Goal: Task Accomplishment & Management: Manage account settings

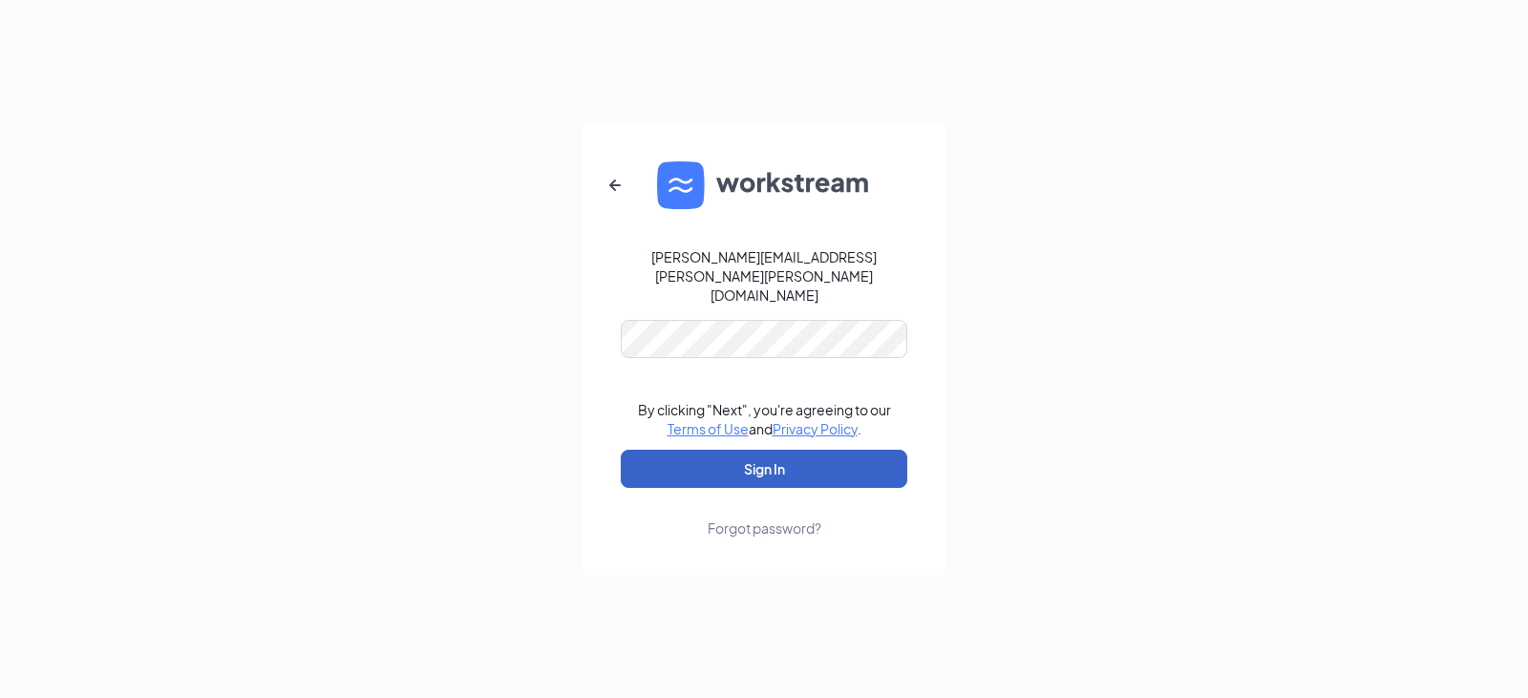
click at [705, 450] on button "Sign In" at bounding box center [764, 469] width 286 height 38
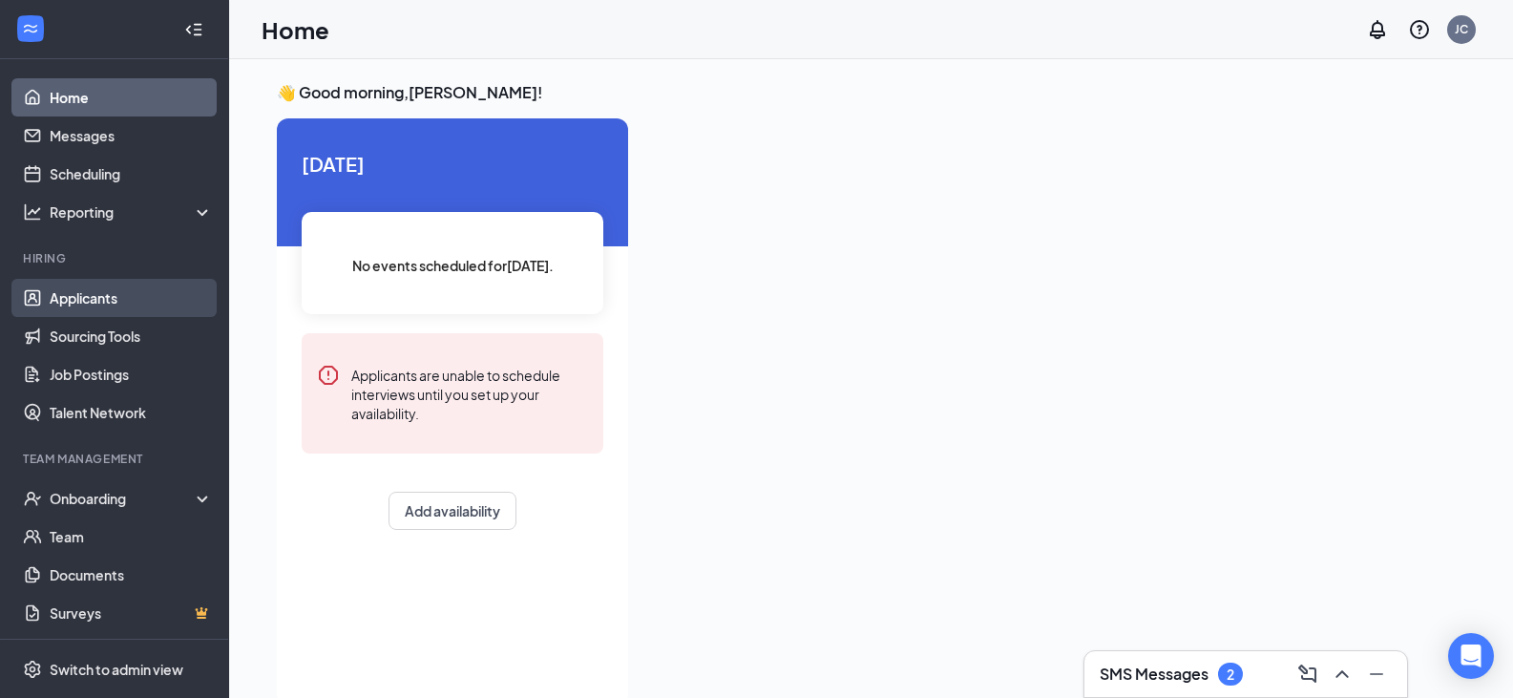
click at [106, 304] on link "Applicants" at bounding box center [131, 298] width 163 height 38
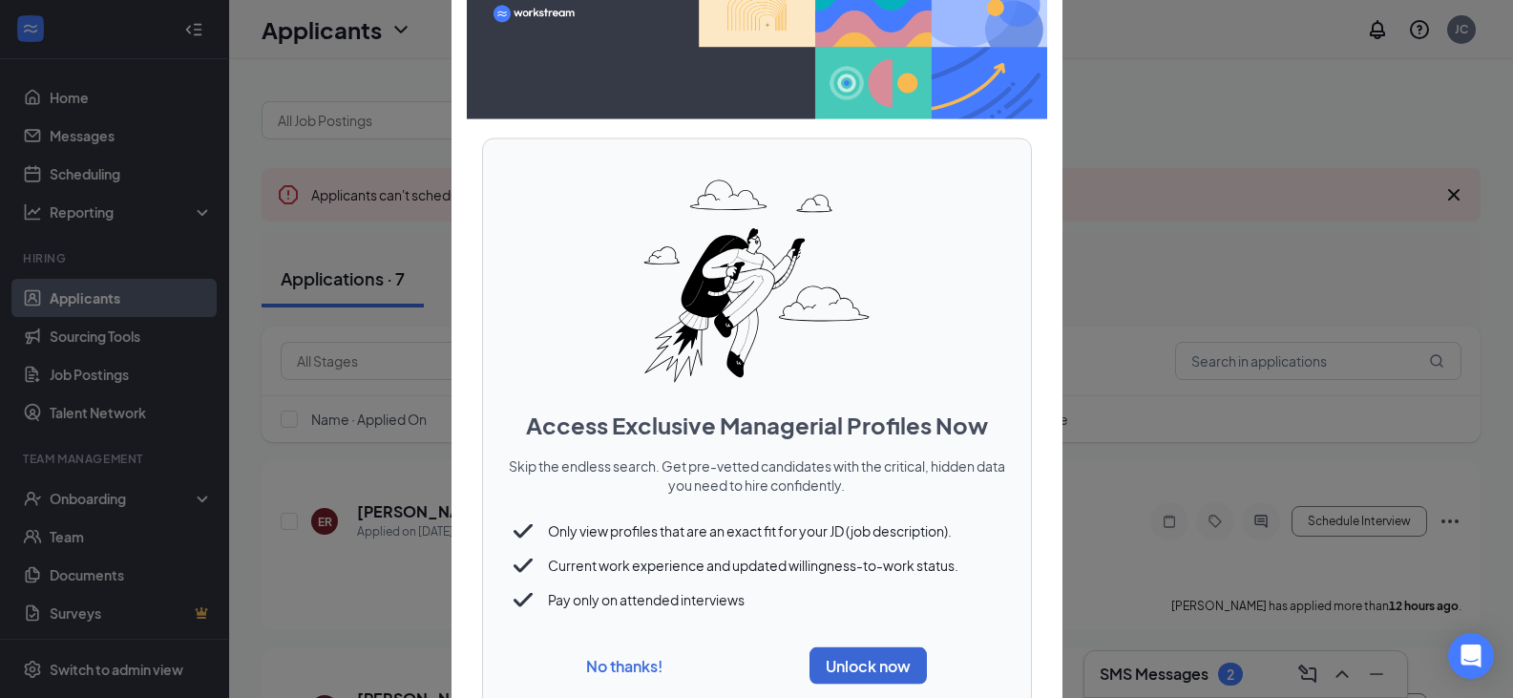
click at [644, 656] on button "No thanks!" at bounding box center [624, 666] width 76 height 20
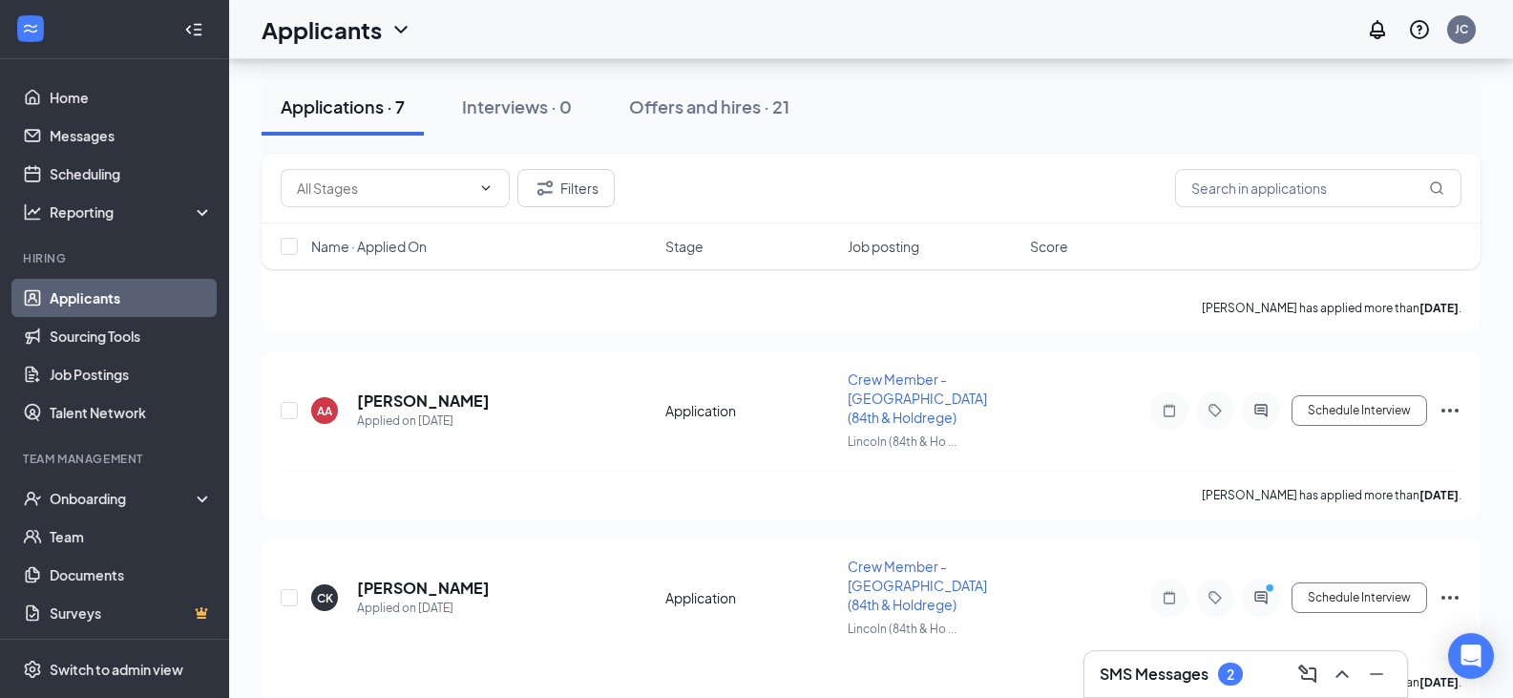
scroll to position [943, 0]
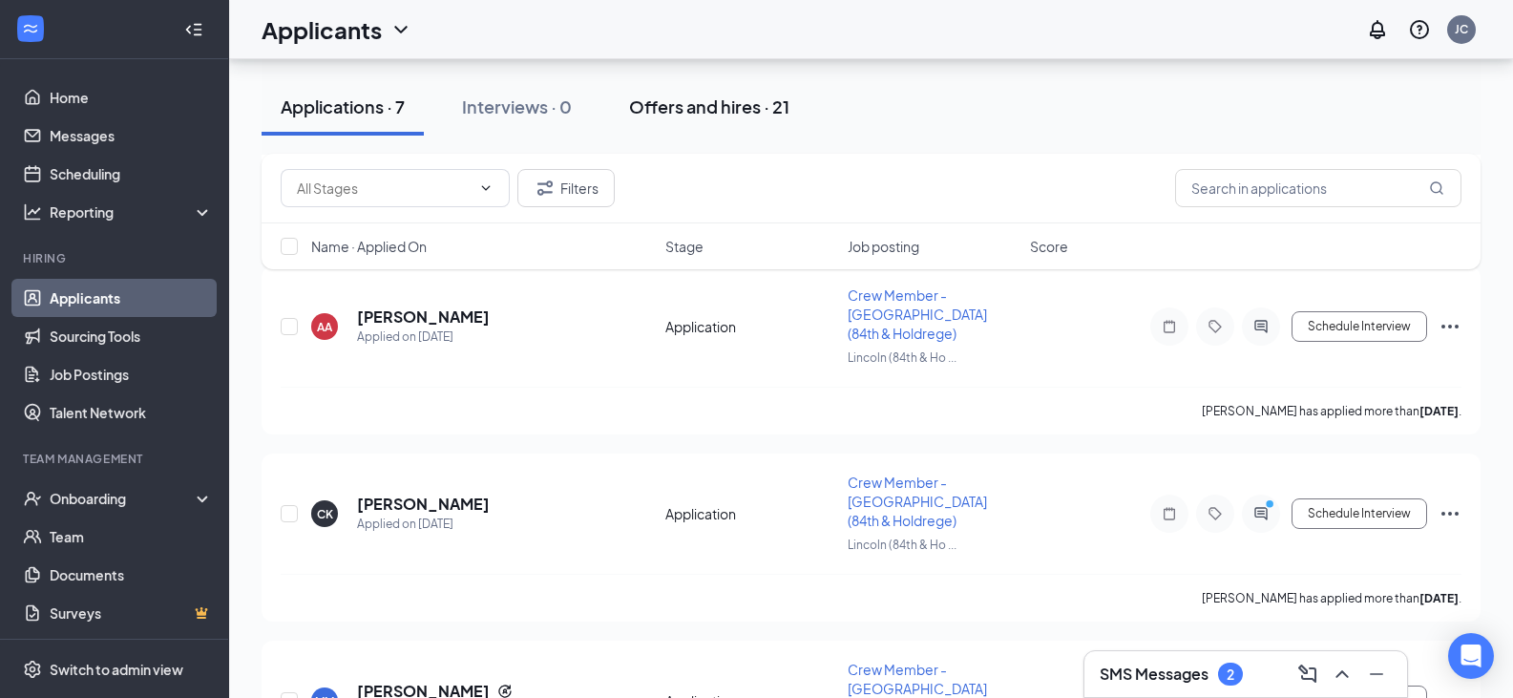
click at [693, 125] on button "Offers and hires · 21" at bounding box center [709, 106] width 199 height 57
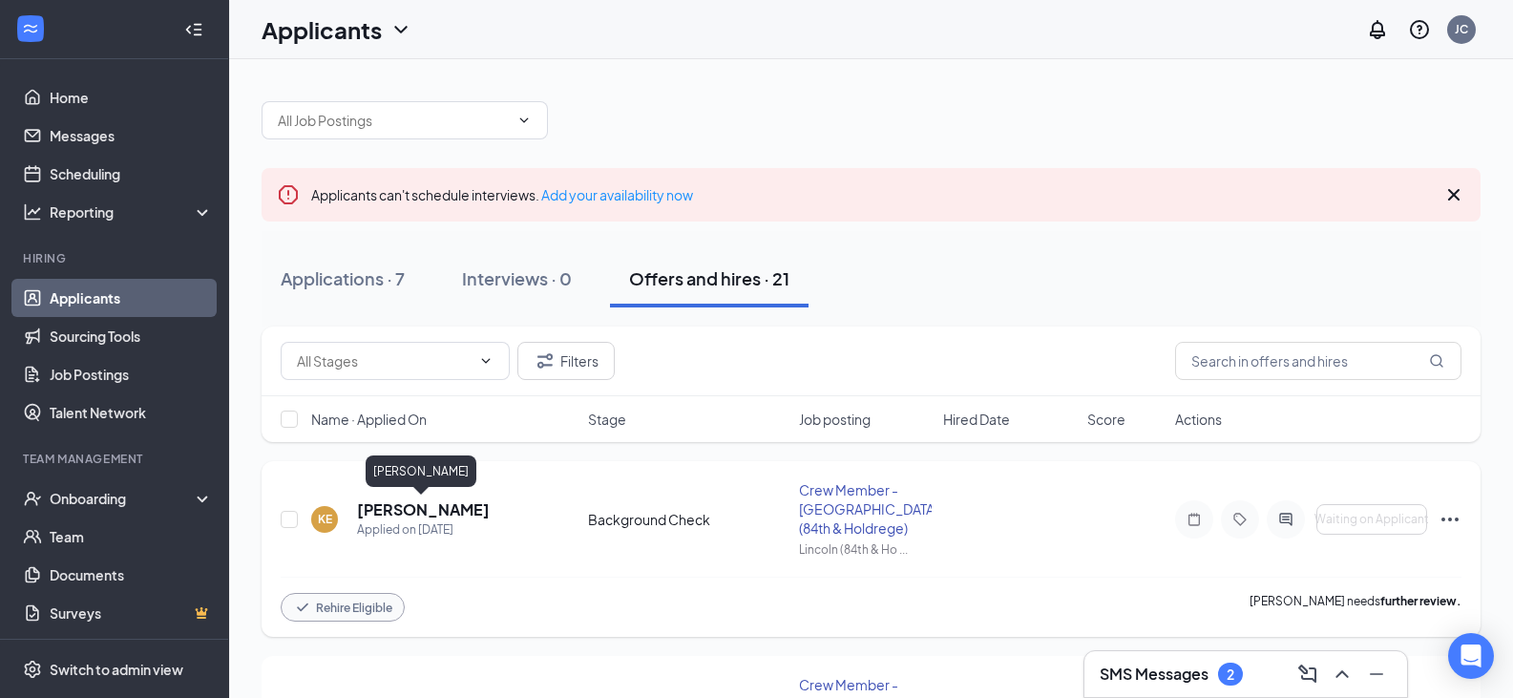
click at [377, 504] on h5 "Kelsey Eagleton" at bounding box center [423, 509] width 133 height 21
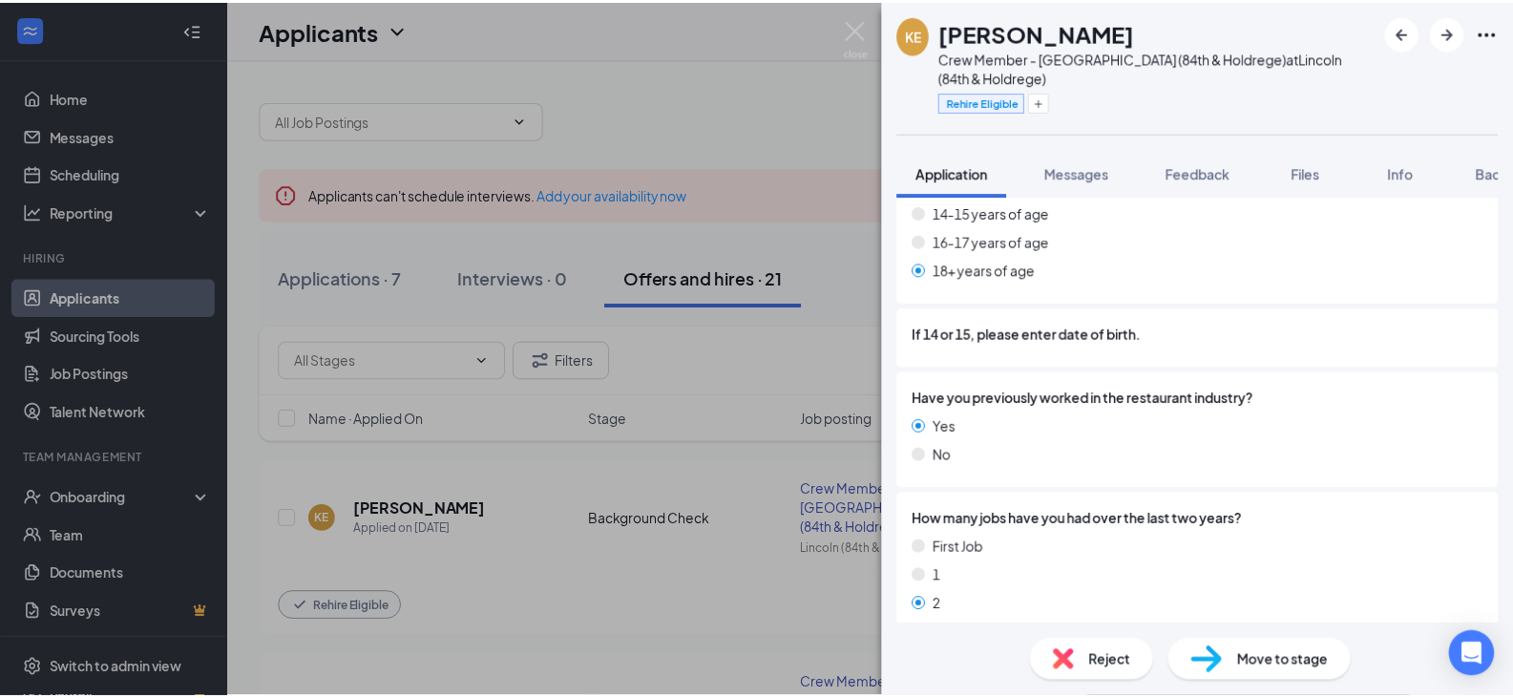
scroll to position [764, 0]
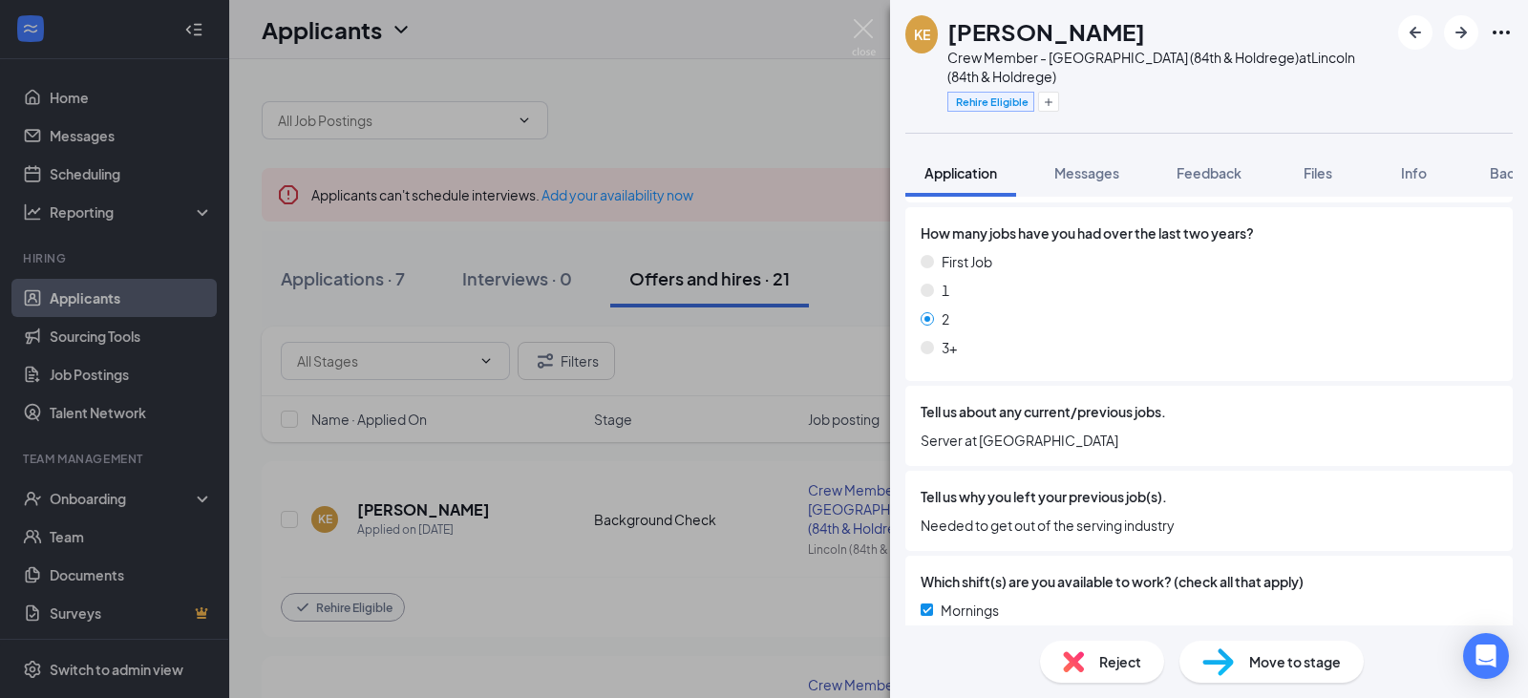
click at [800, 593] on div "KE Kelsey Eagleton Crew Member - Lincoln (84th & Holdrege) at Lincoln (84th & H…" at bounding box center [764, 349] width 1528 height 698
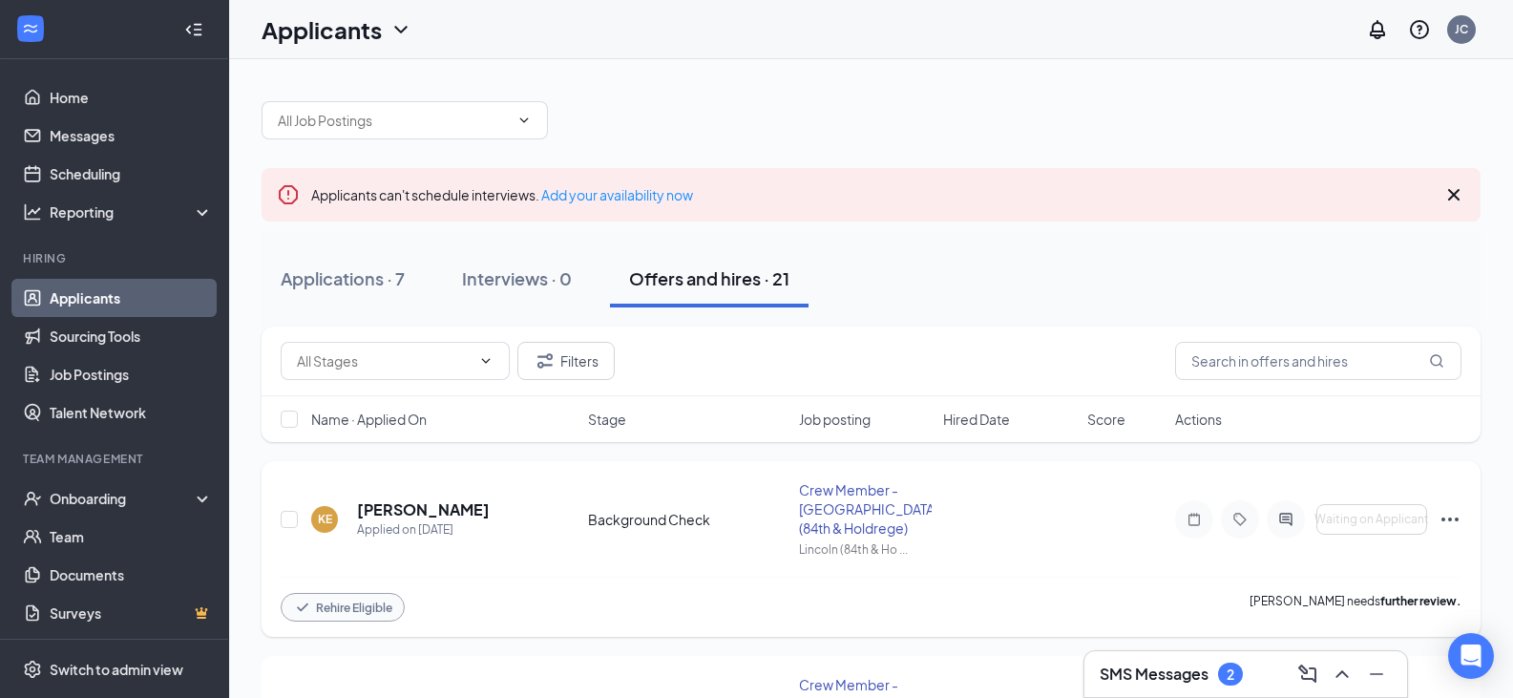
scroll to position [95, 0]
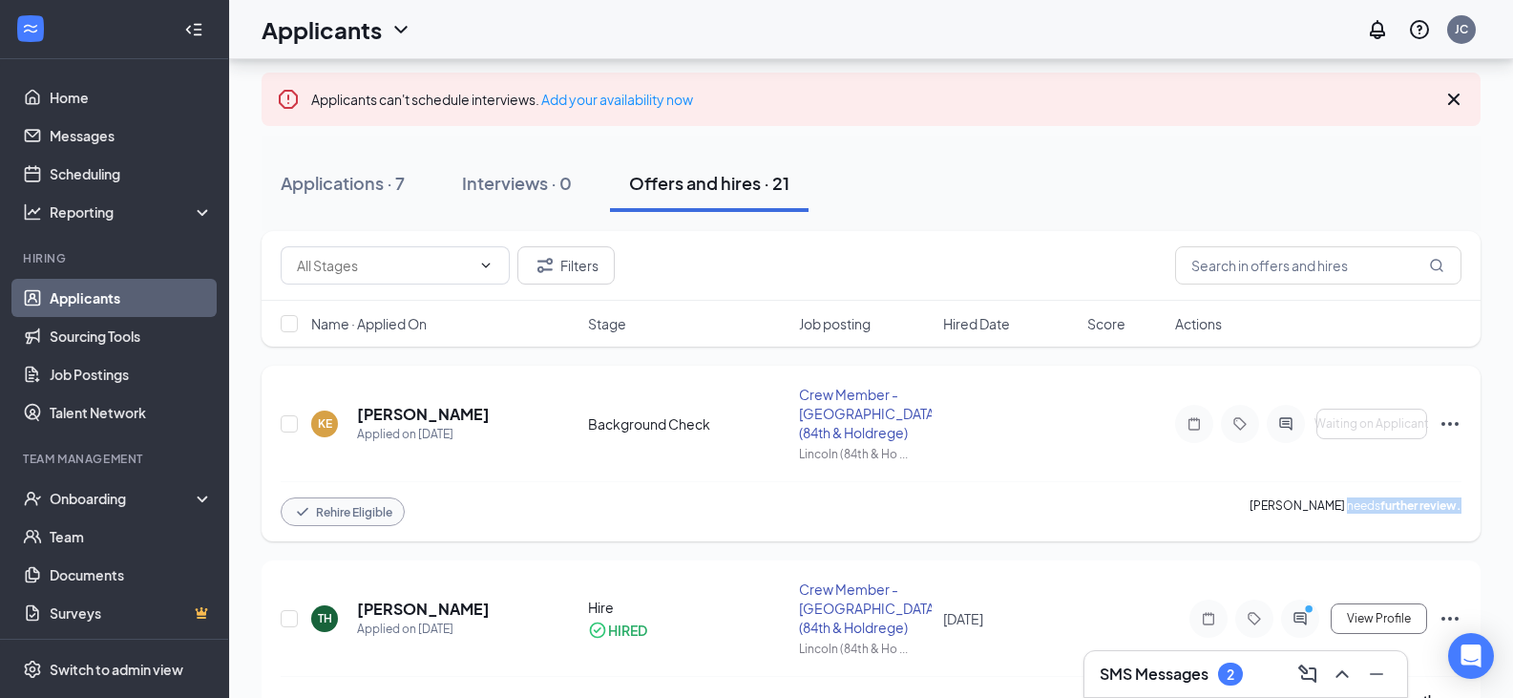
drag, startPoint x: 1340, startPoint y: 511, endPoint x: 1475, endPoint y: 510, distance: 135.6
click at [1475, 510] on div "KE Kelsey Eagleton Applied on Sep 23 Background Check Crew Member - Lincoln (84…" at bounding box center [871, 454] width 1219 height 176
click at [1156, 506] on div "Rehire Eligible Kelsey Eagleton needs further review." at bounding box center [871, 511] width 1181 height 60
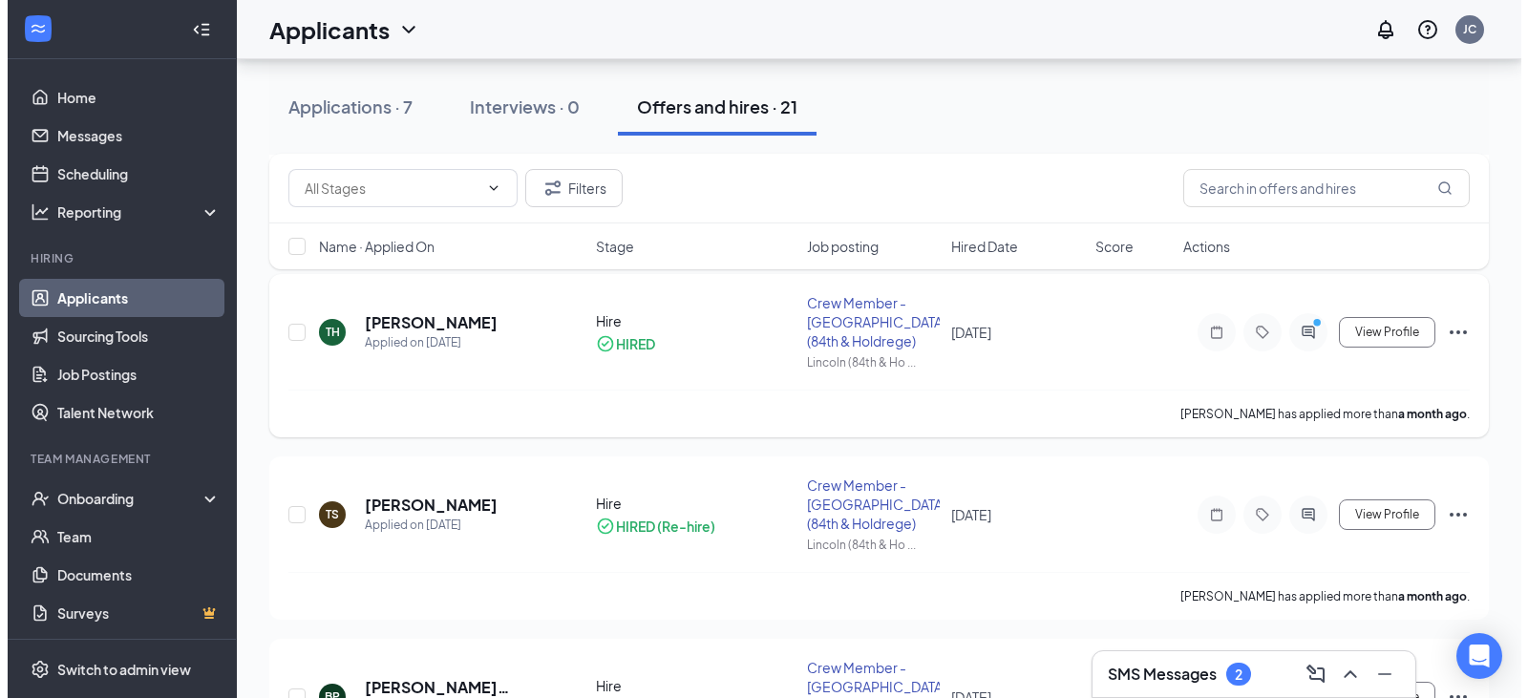
scroll to position [191, 0]
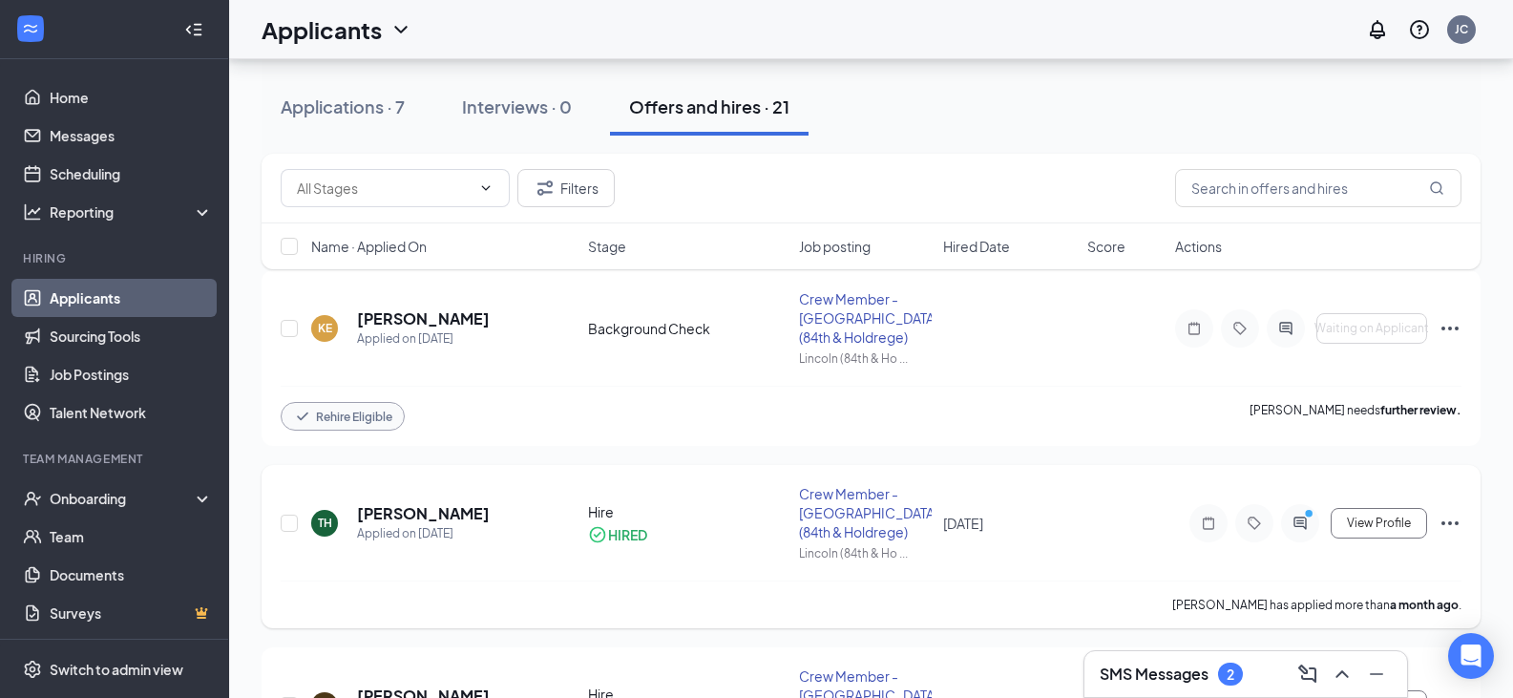
click at [1299, 532] on div at bounding box center [1300, 523] width 38 height 38
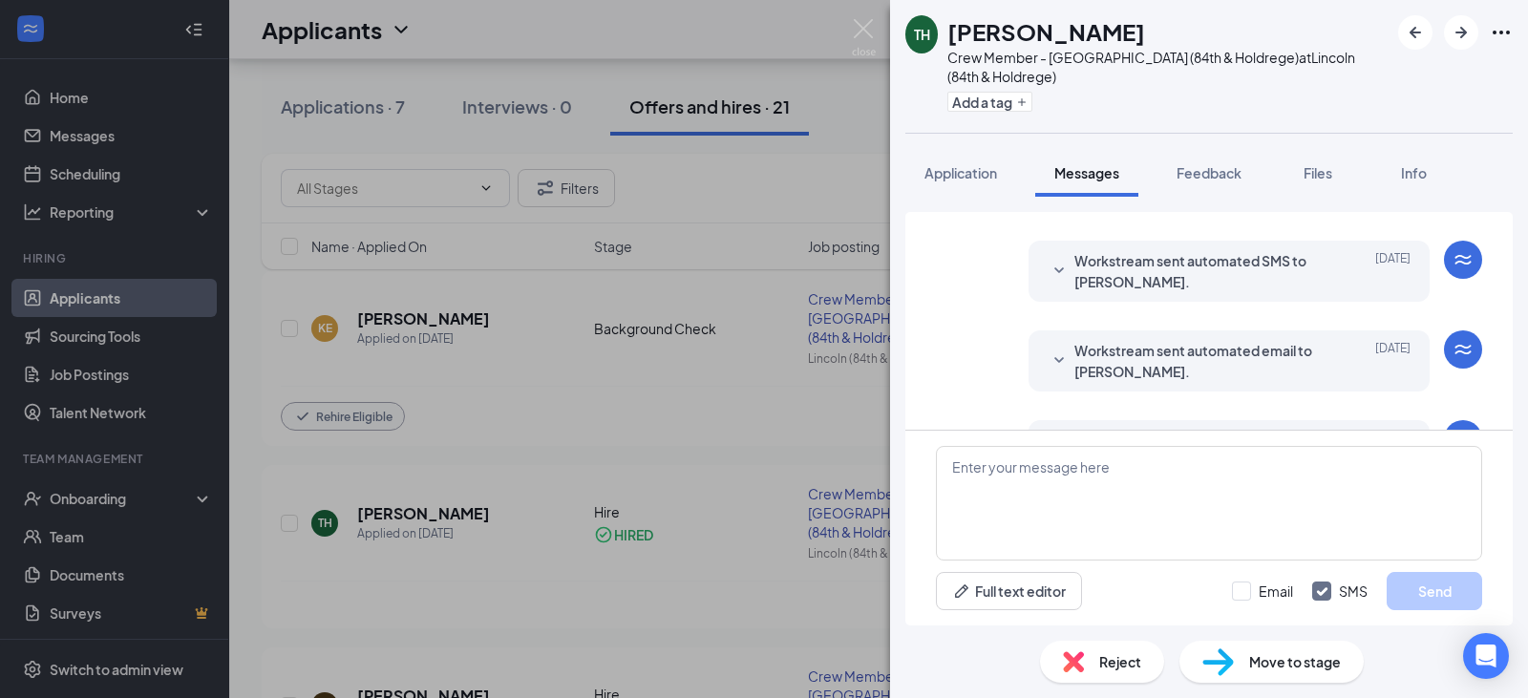
scroll to position [964, 0]
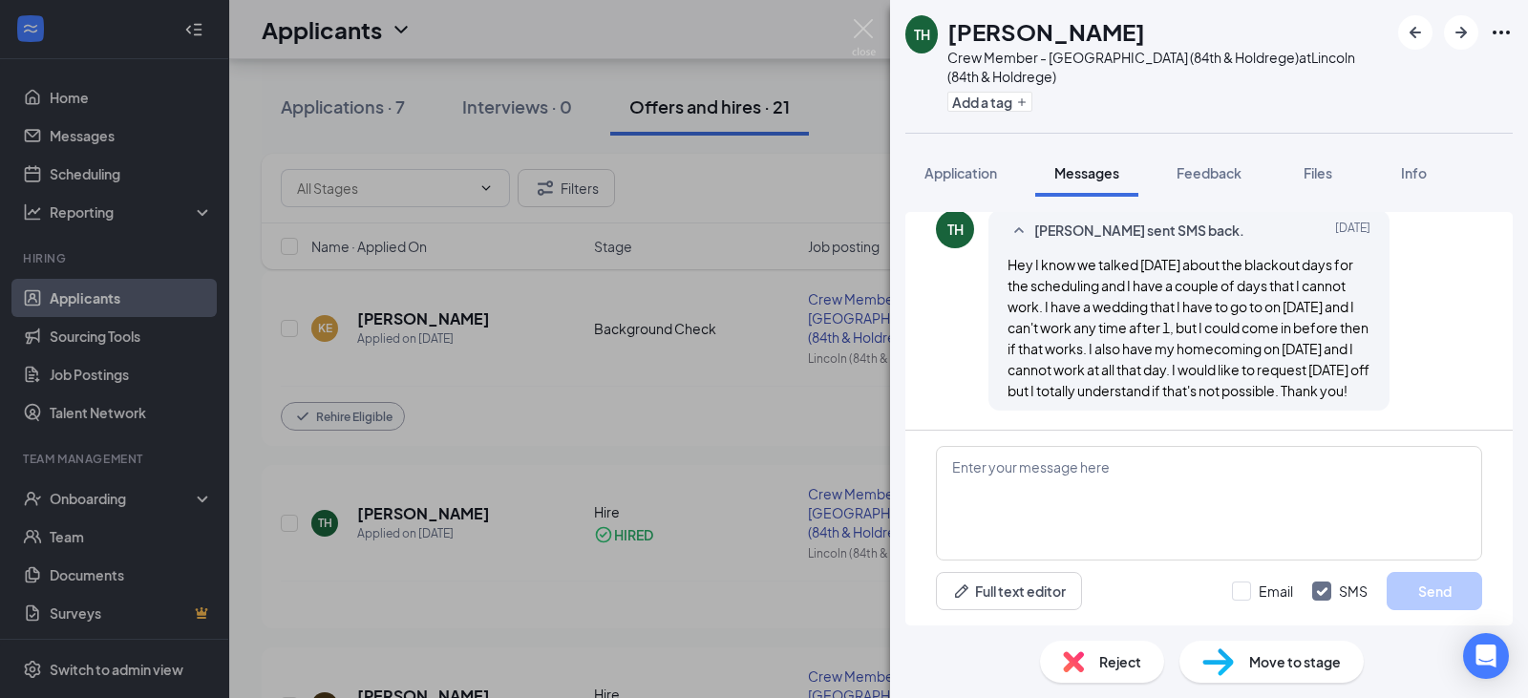
click at [765, 417] on div "TH Taylor Hilker Crew Member - Lincoln (84th & Holdrege) at Lincoln (84th & Hol…" at bounding box center [764, 349] width 1528 height 698
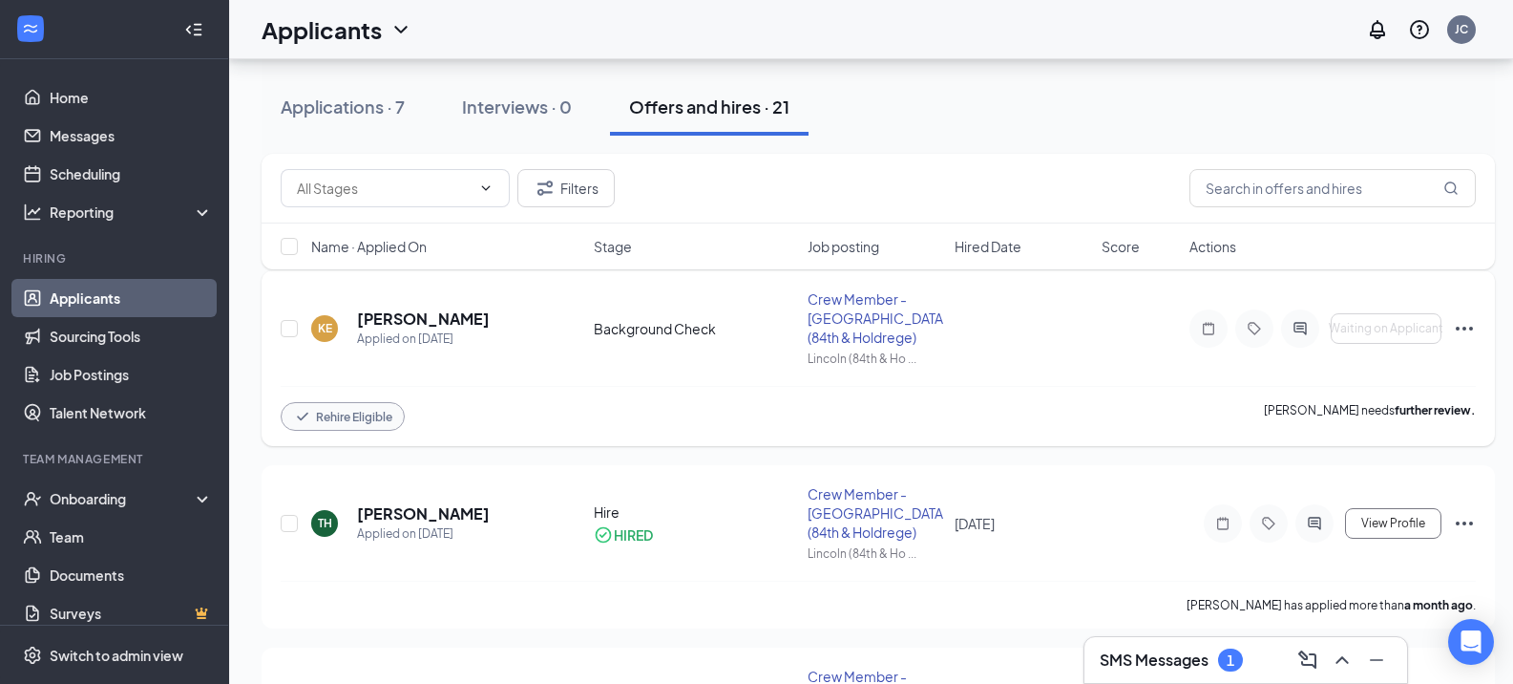
click at [1467, 328] on icon "Ellipses" at bounding box center [1464, 328] width 23 height 23
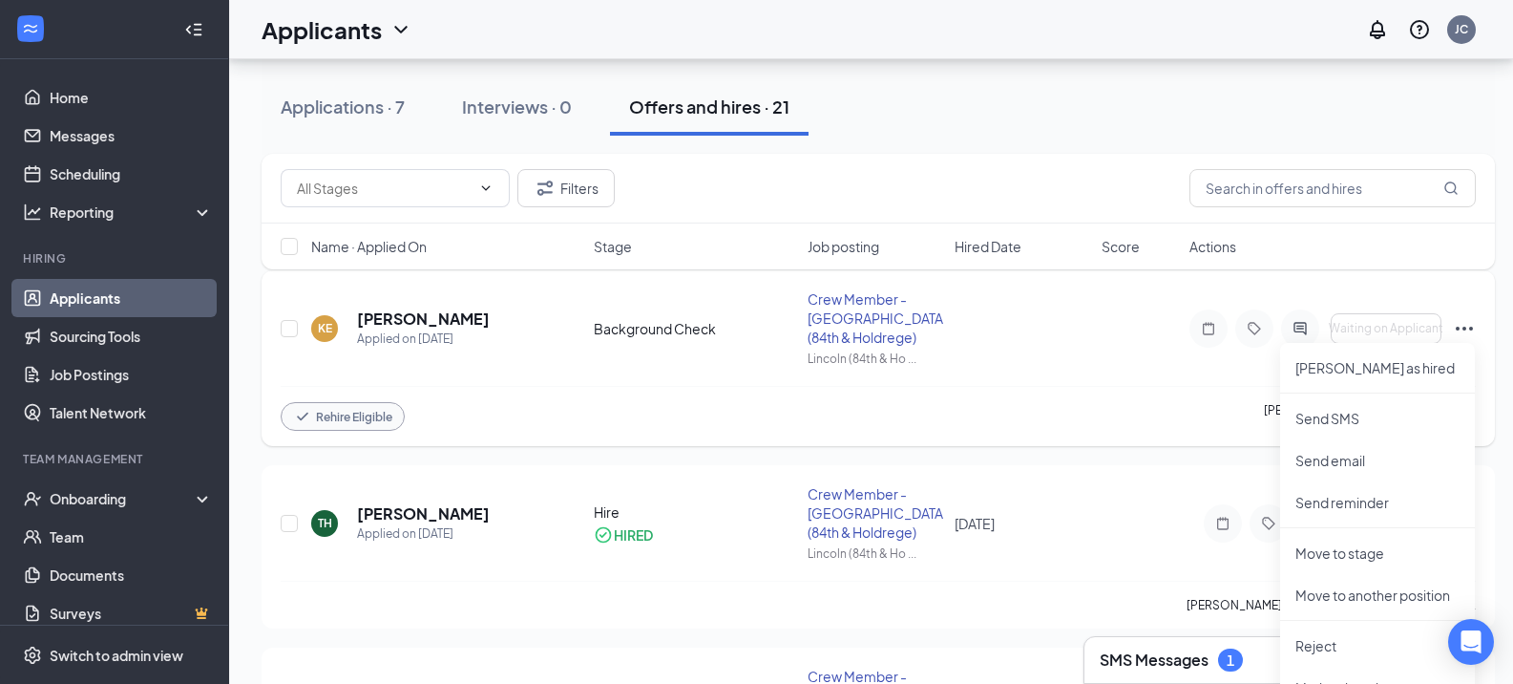
click at [1053, 420] on div "Rehire Eligible Kelsey Eagleton needs further review." at bounding box center [878, 416] width 1195 height 60
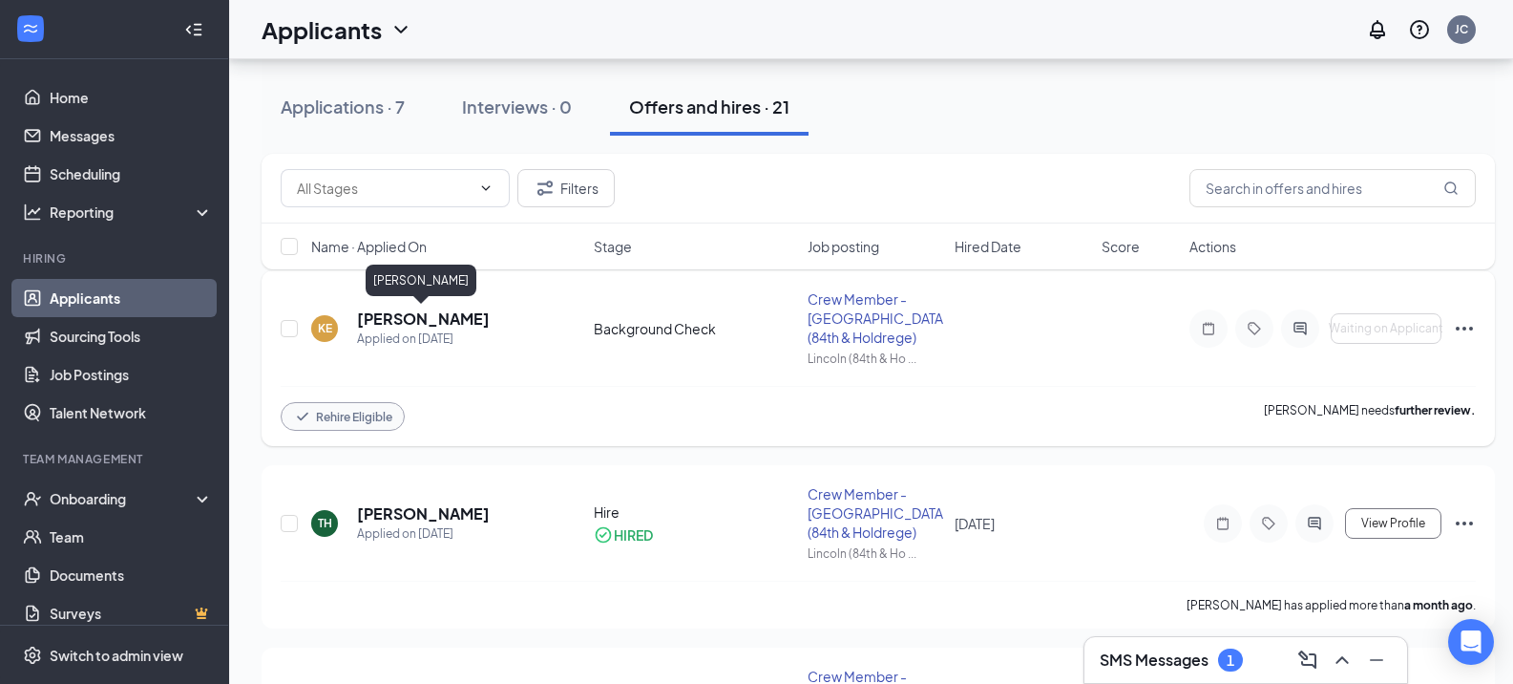
click at [432, 322] on h5 "Kelsey Eagleton" at bounding box center [423, 318] width 133 height 21
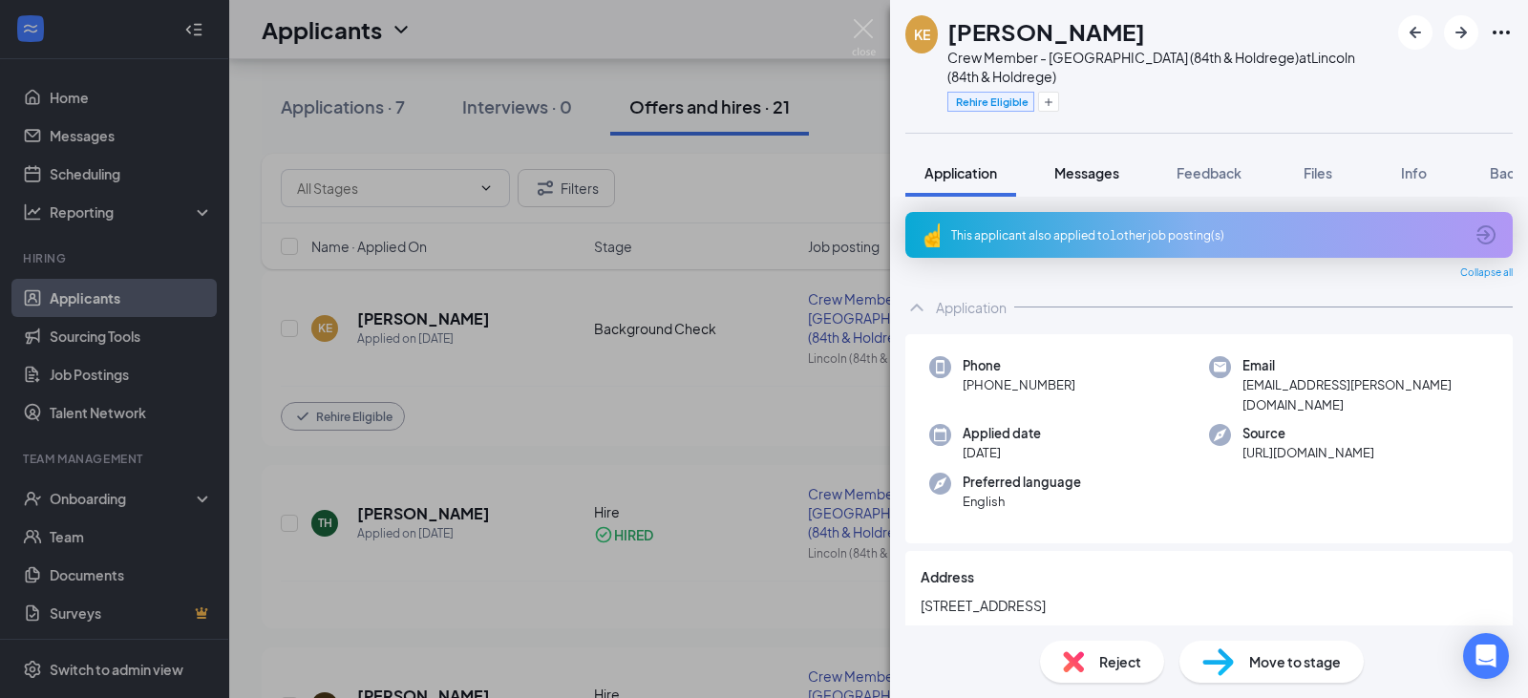
click at [1074, 164] on span "Messages" at bounding box center [1086, 172] width 65 height 17
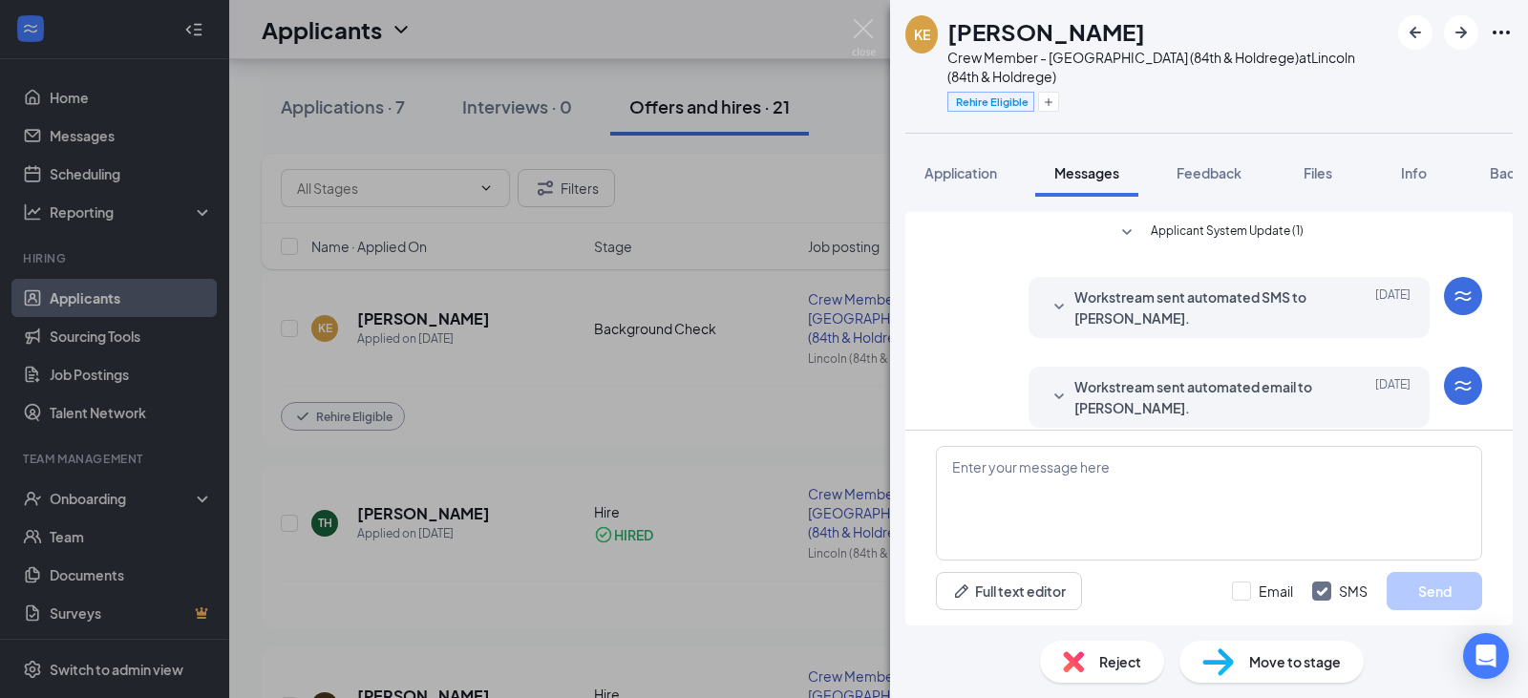
scroll to position [233, 0]
click at [1189, 164] on span "Feedback" at bounding box center [1208, 172] width 65 height 17
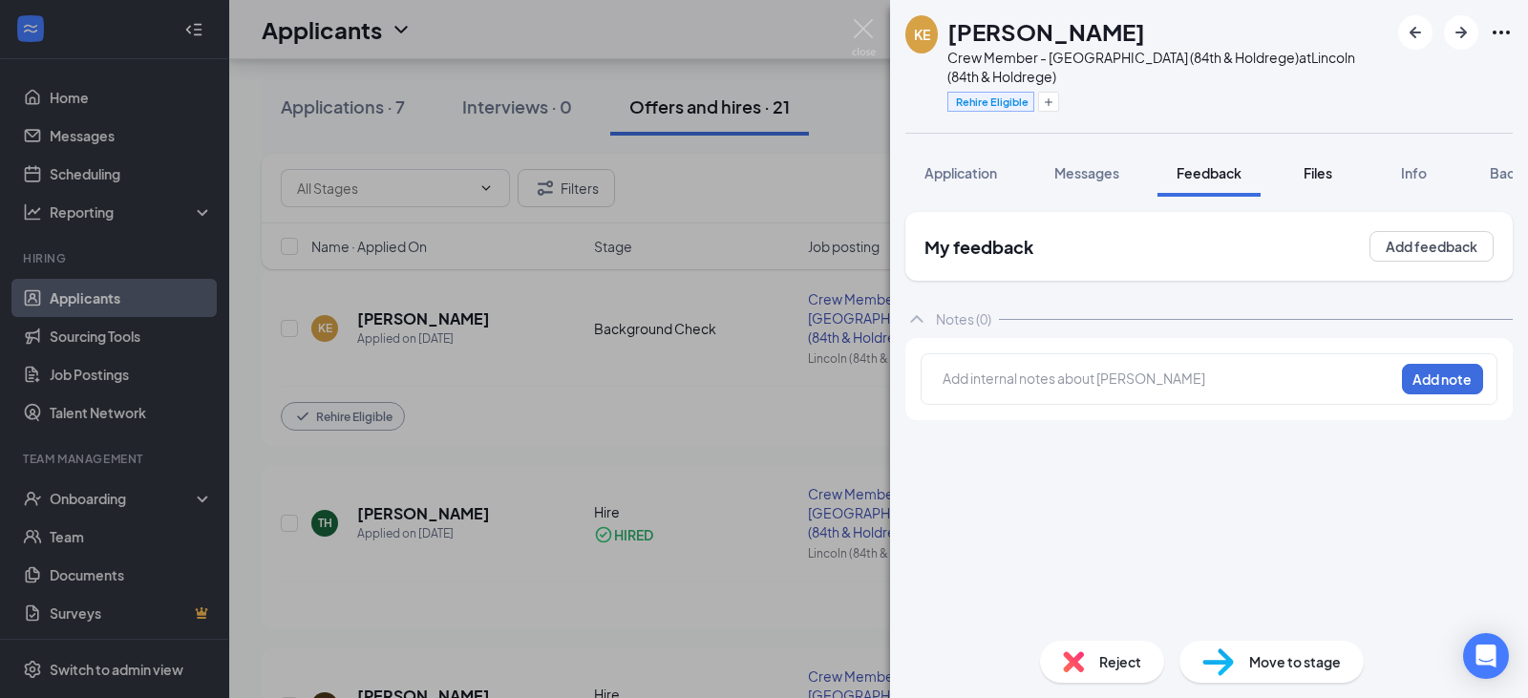
click at [1318, 166] on button "Files" at bounding box center [1317, 173] width 76 height 48
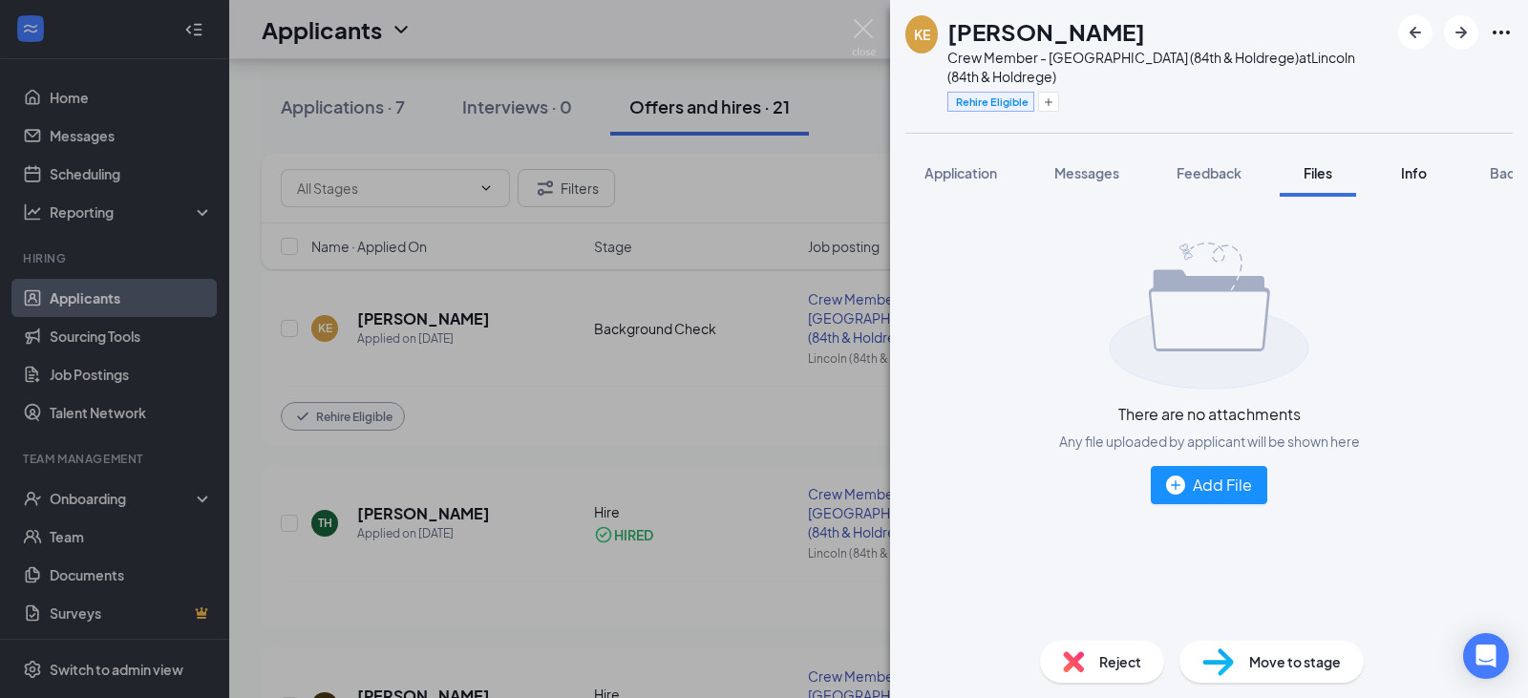
click at [1432, 164] on button "Info" at bounding box center [1413, 173] width 76 height 48
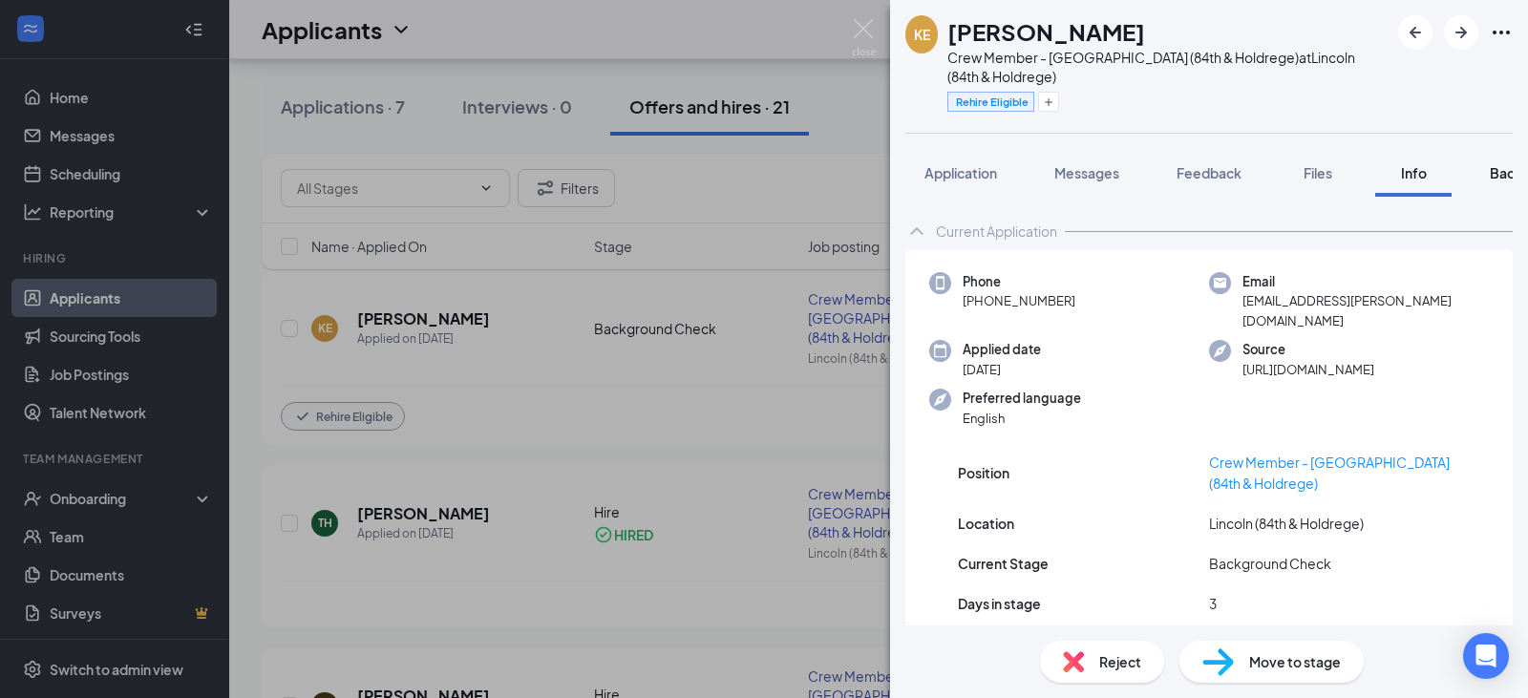
click at [1501, 163] on button "Background" at bounding box center [1528, 173] width 116 height 48
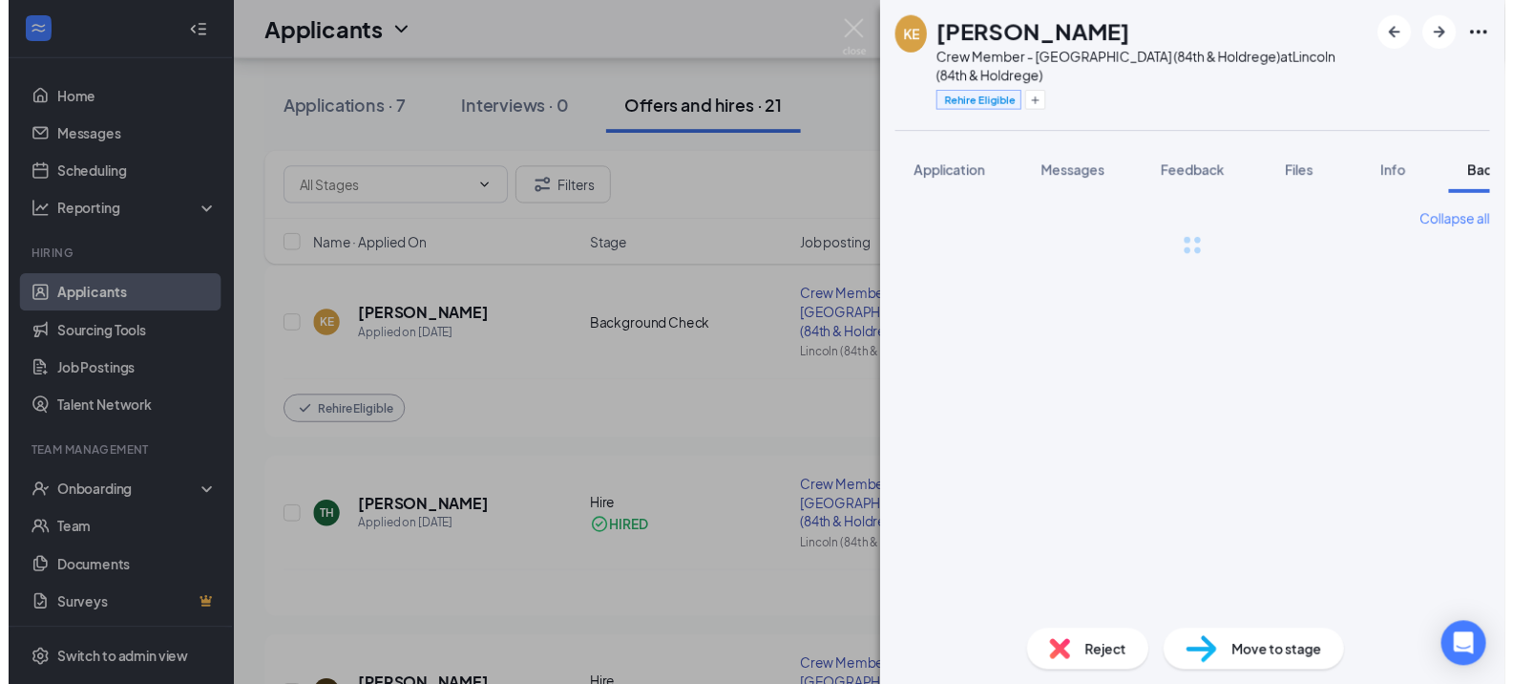
scroll to position [0, 74]
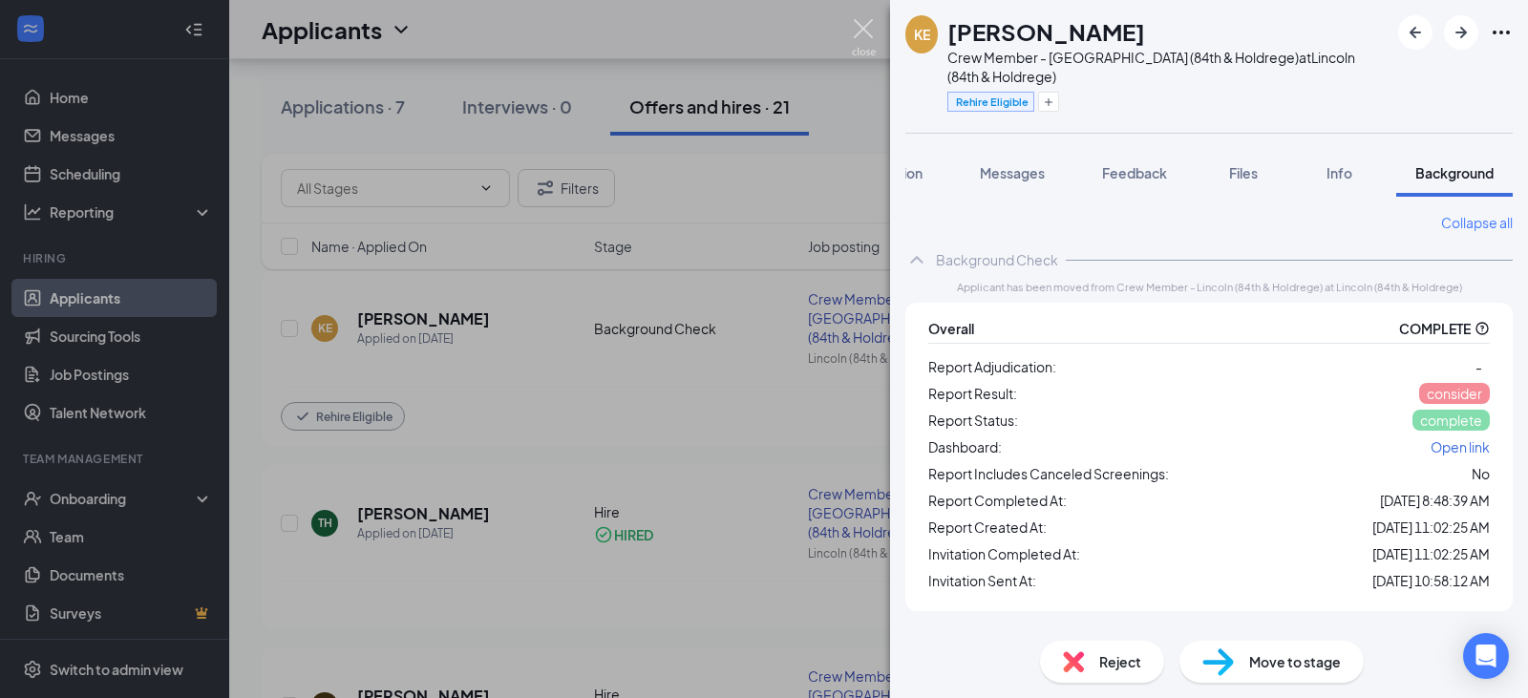
click at [860, 39] on img at bounding box center [864, 37] width 24 height 37
